Goal: Navigation & Orientation: Find specific page/section

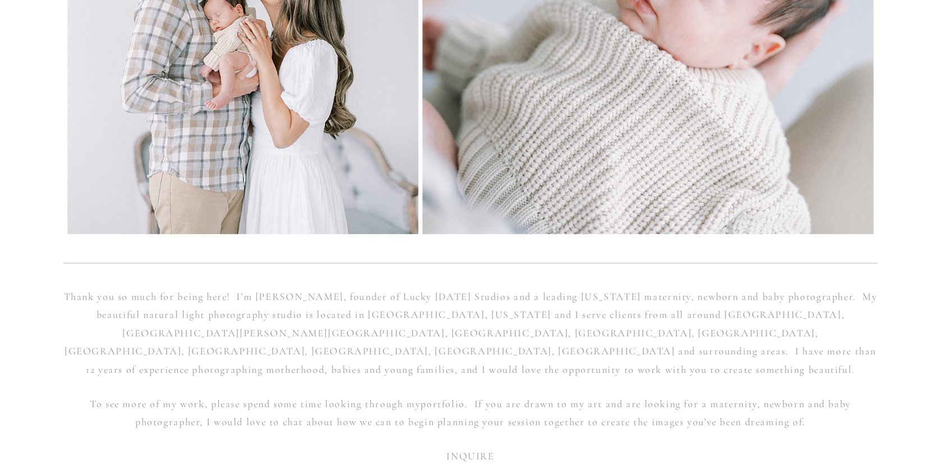
scroll to position [50353, 0]
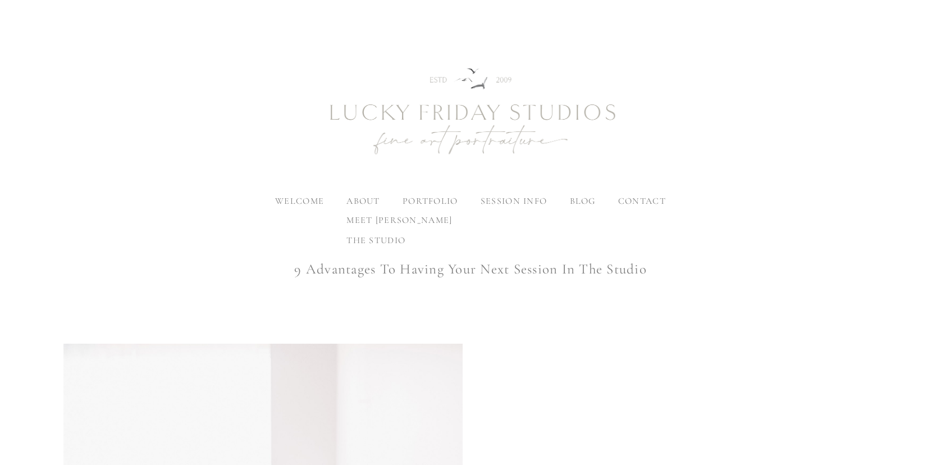
click at [363, 239] on span "the studio" at bounding box center [375, 240] width 59 height 11
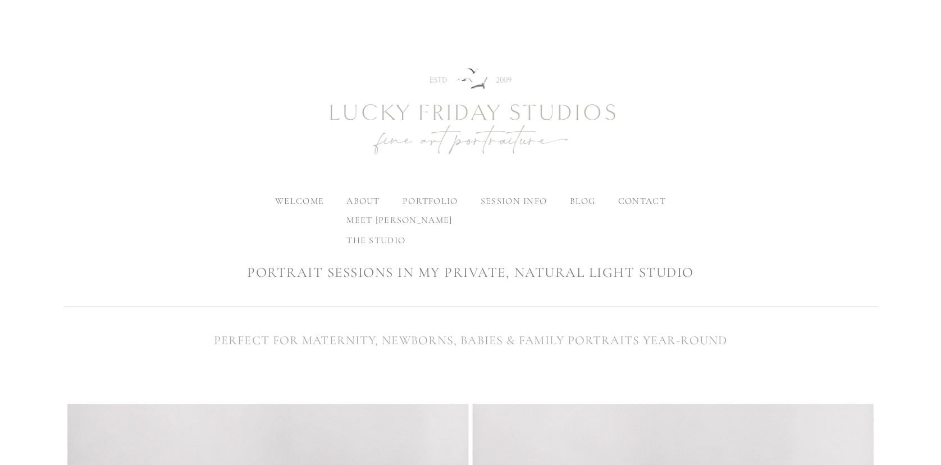
click at [367, 222] on span "meet [PERSON_NAME]" at bounding box center [399, 219] width 106 height 11
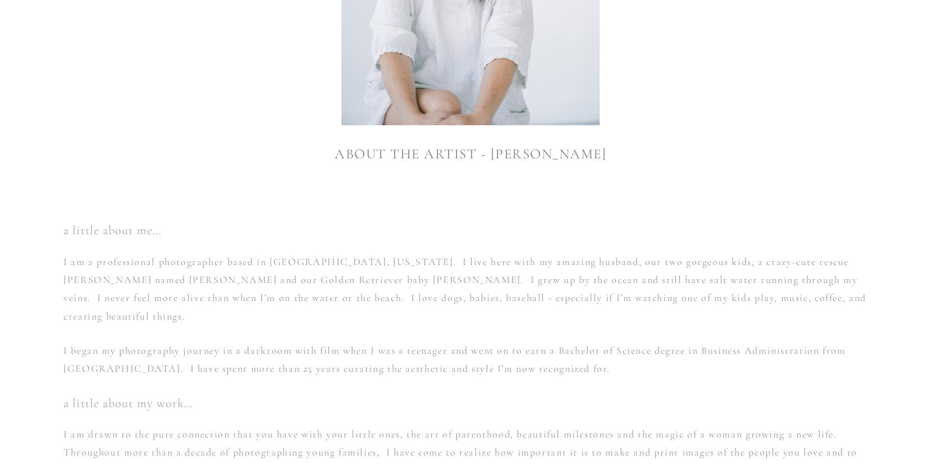
scroll to position [531, 0]
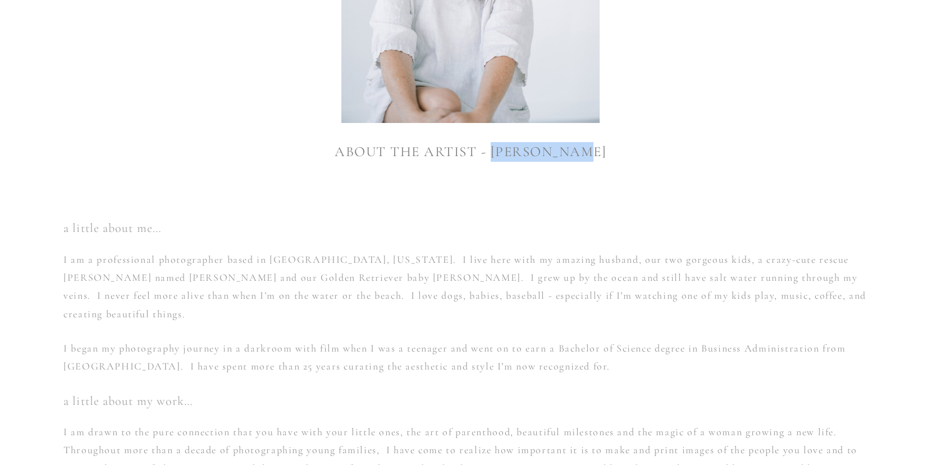
drag, startPoint x: 598, startPoint y: 152, endPoint x: 500, endPoint y: 153, distance: 97.7
click at [500, 153] on h1 "ABOUT THE ARTIST - [PERSON_NAME]" at bounding box center [470, 152] width 814 height 20
copy h1 "[PERSON_NAME]"
